Goal: Task Accomplishment & Management: Complete application form

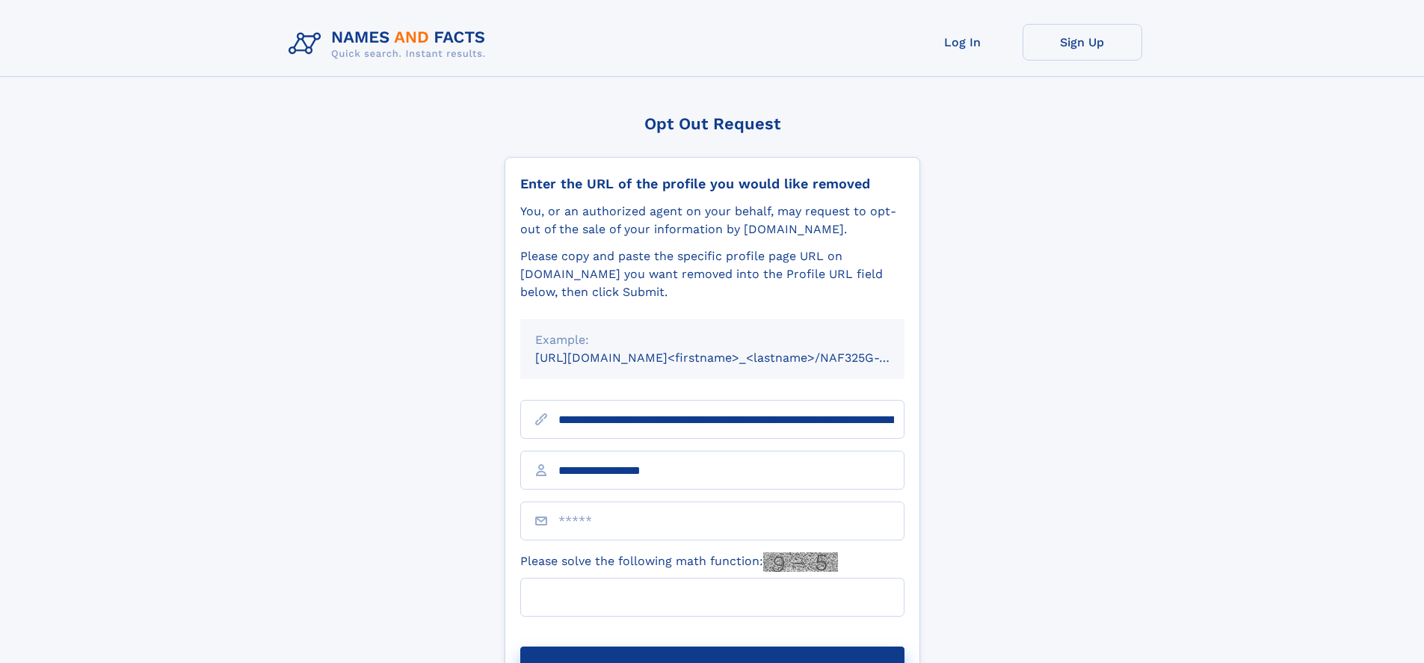
type input "**********"
type input "*"
click at [712, 647] on button "Submit Opt Out Request" at bounding box center [712, 671] width 384 height 48
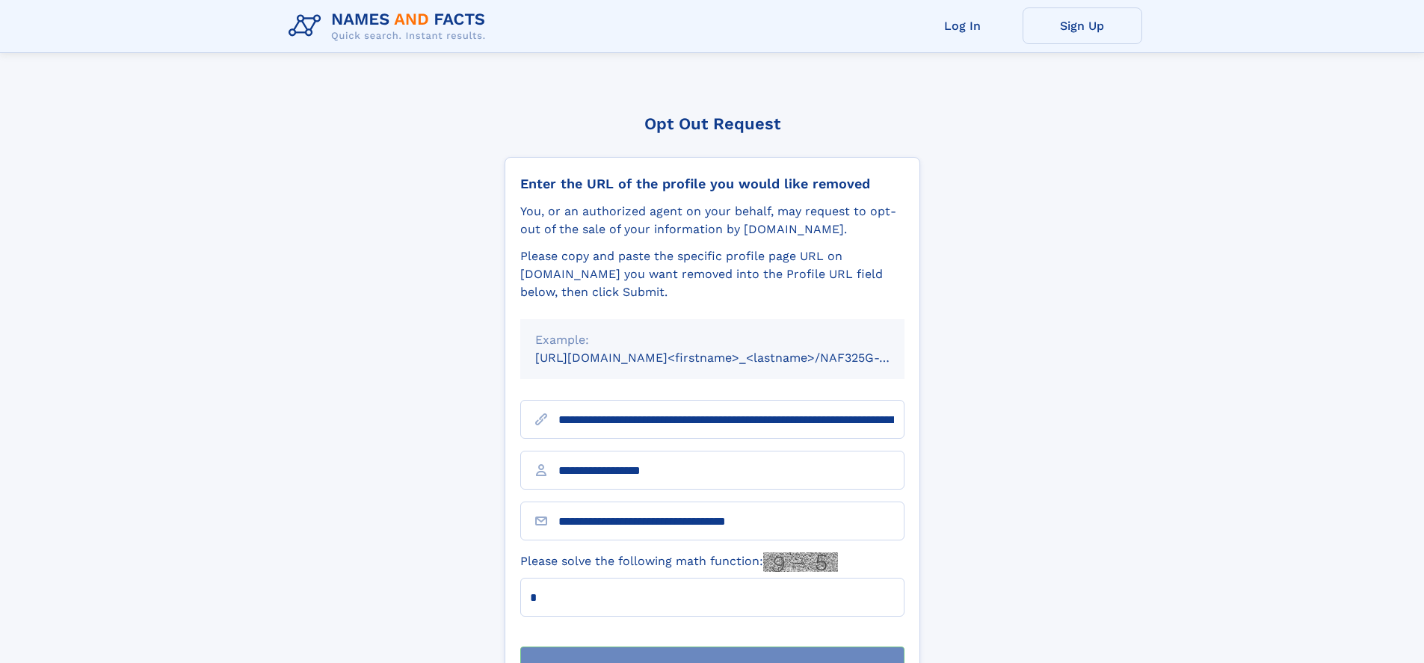
scroll to position [48, 0]
